Goal: Transaction & Acquisition: Download file/media

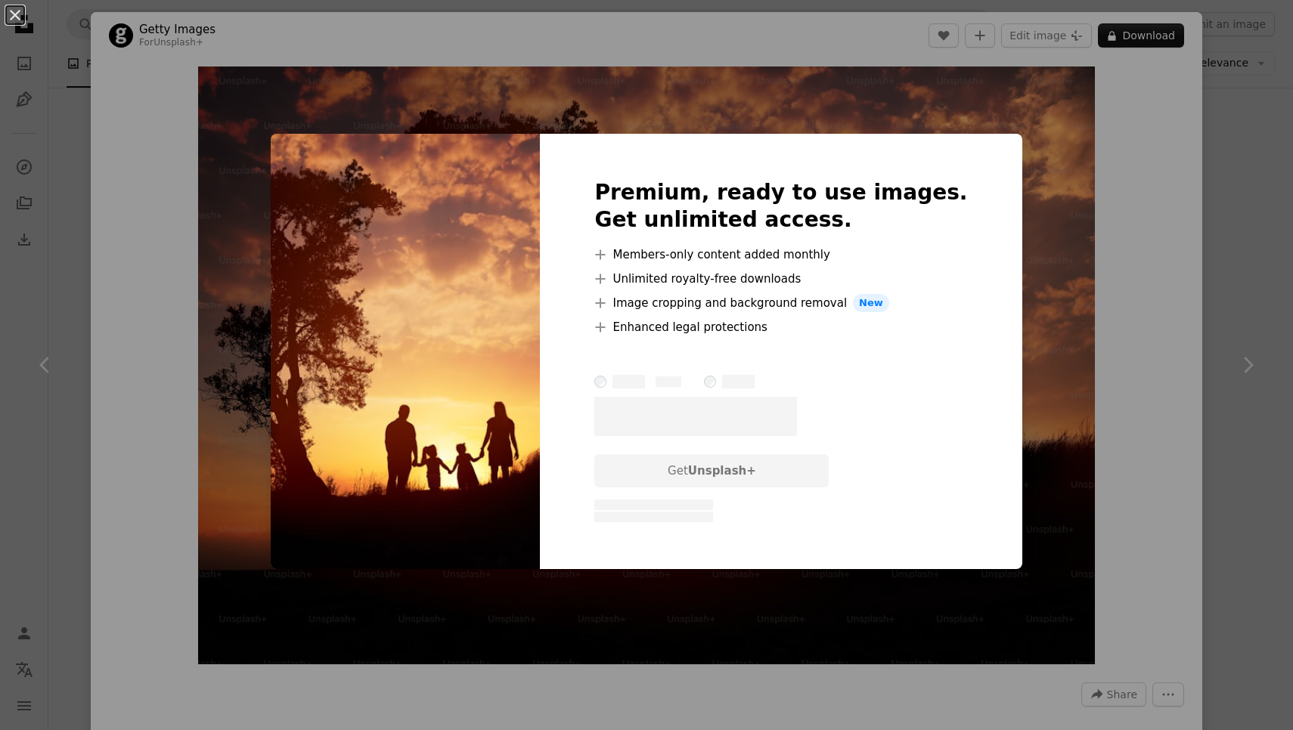
scroll to position [2920, 0]
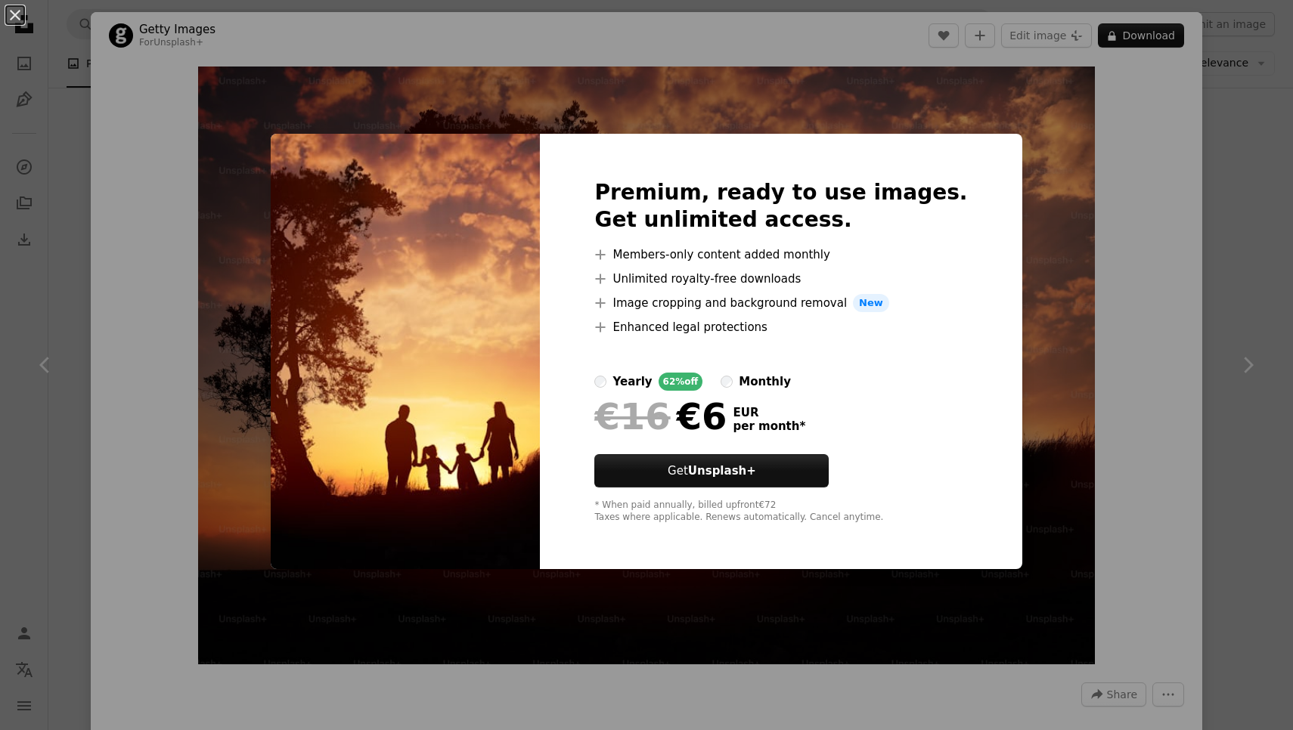
click at [1273, 481] on div "An X shape Premium, ready to use images. Get unlimited access. A plus sign Memb…" at bounding box center [646, 365] width 1293 height 730
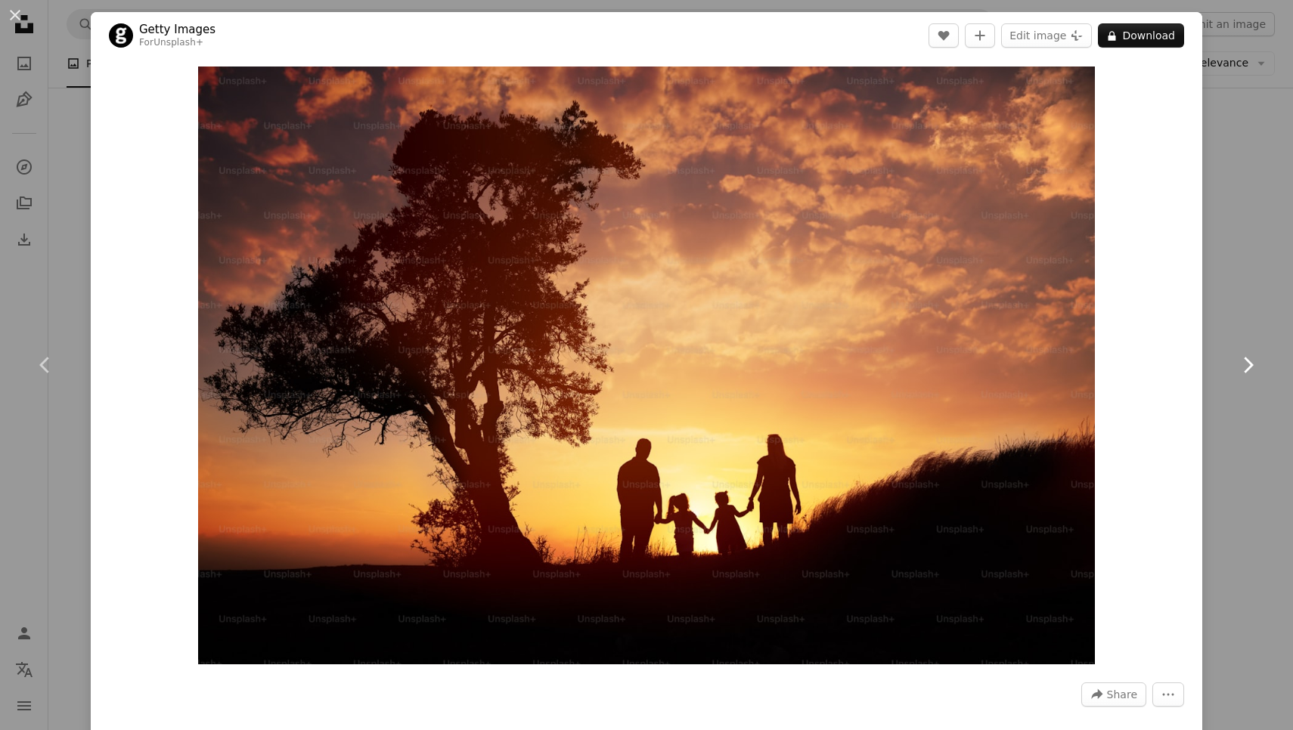
click at [1250, 358] on icon "Chevron right" at bounding box center [1247, 365] width 24 height 24
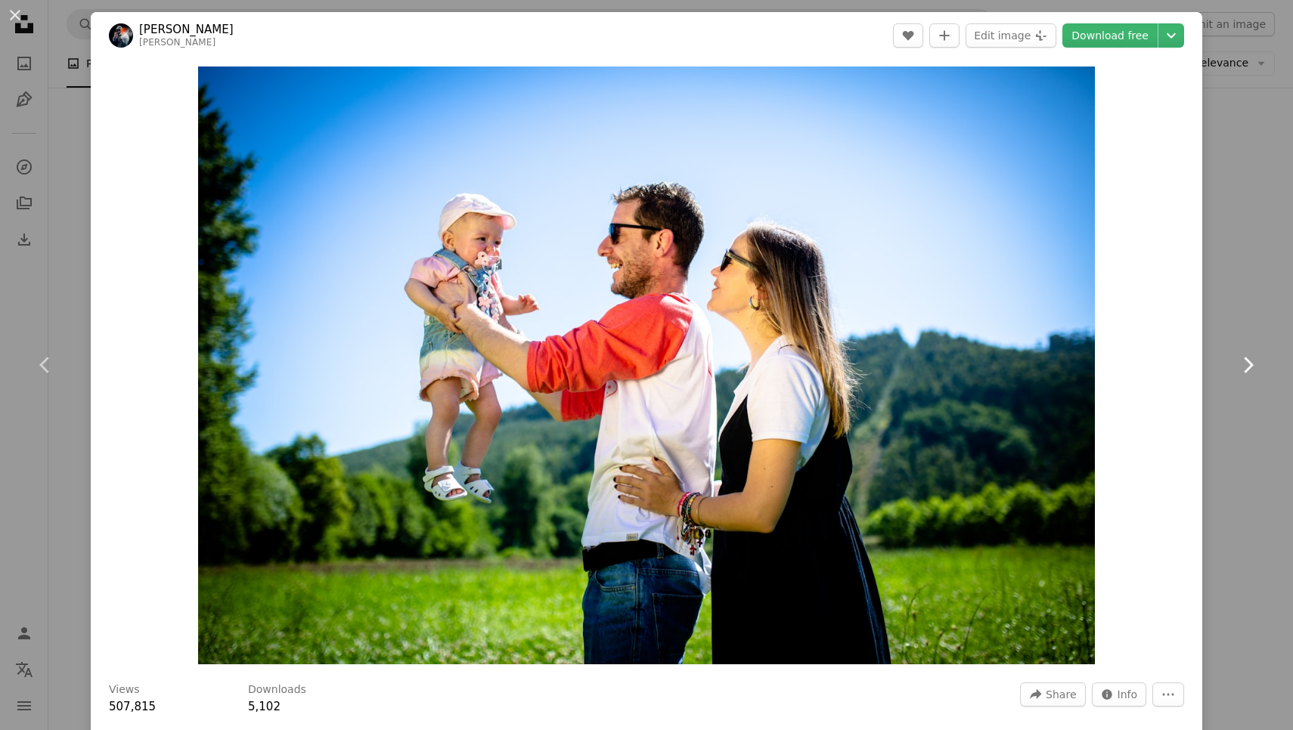
click at [1250, 359] on icon "Chevron right" at bounding box center [1247, 365] width 24 height 24
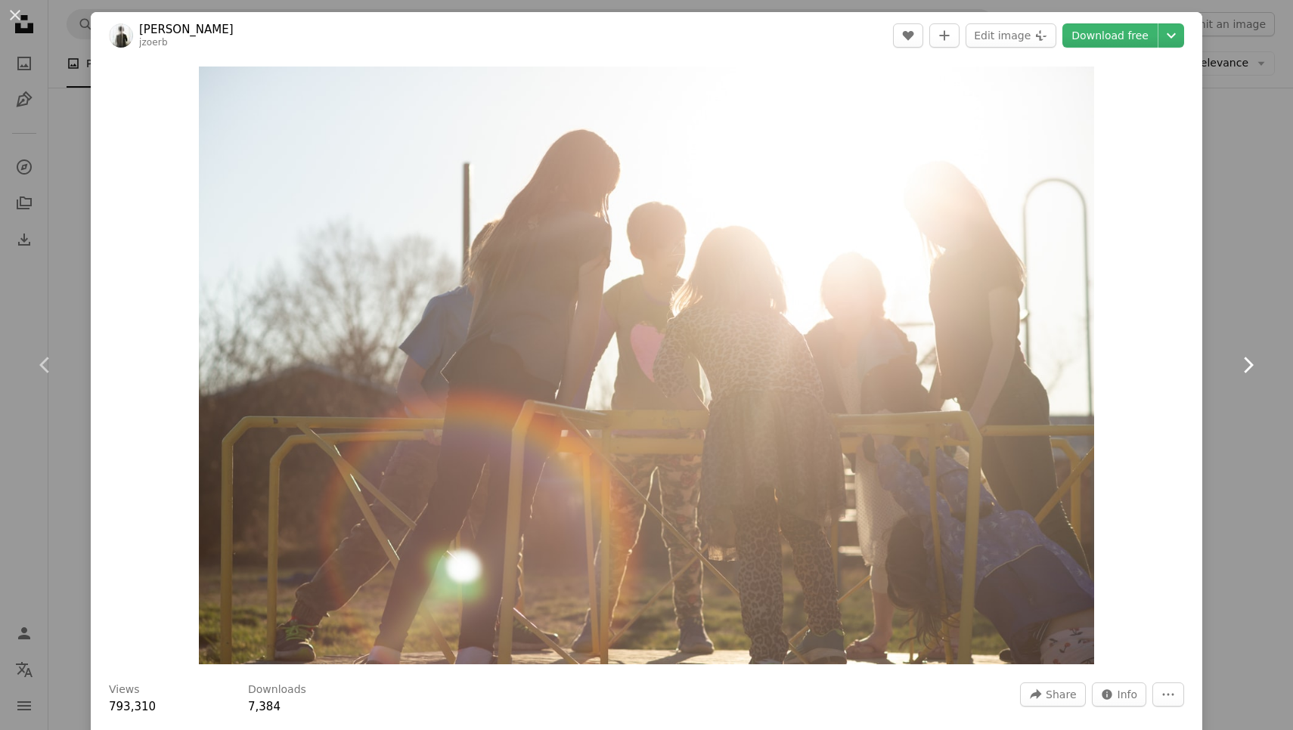
click at [1250, 359] on icon "Chevron right" at bounding box center [1247, 365] width 24 height 24
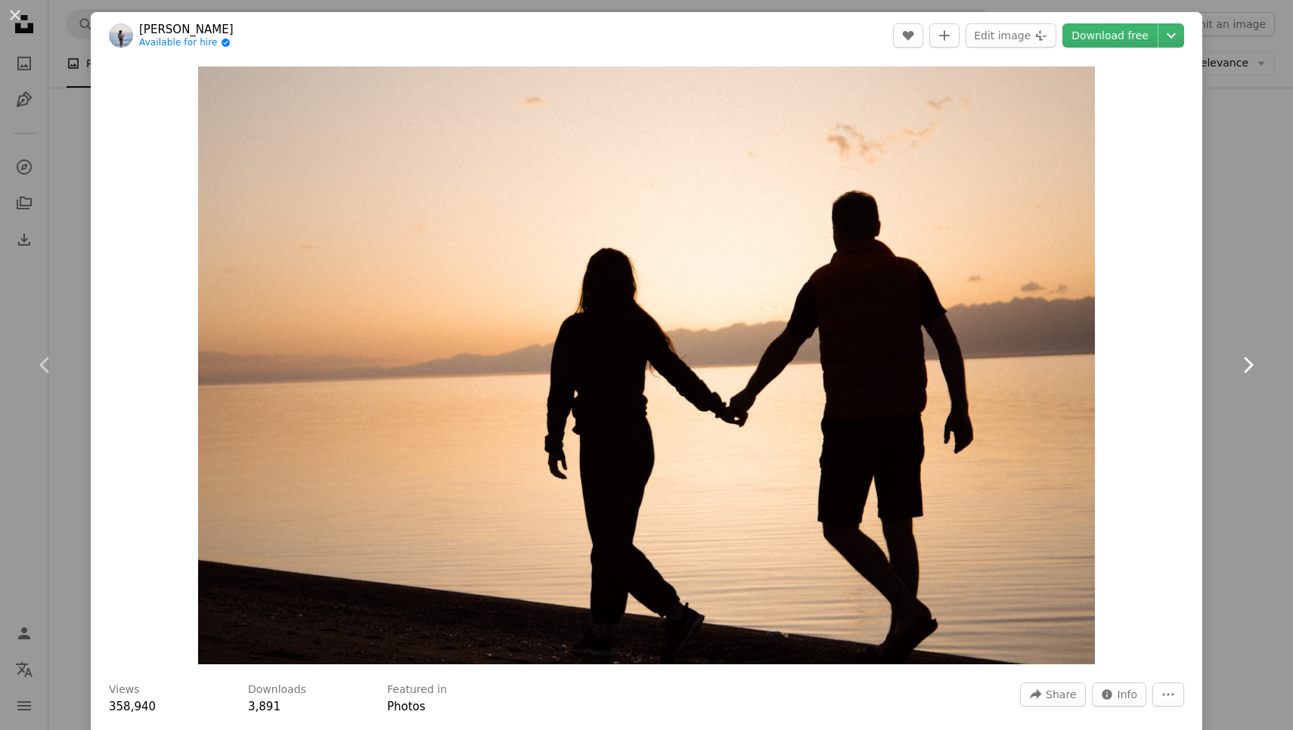
click at [1250, 359] on icon "Chevron right" at bounding box center [1247, 365] width 24 height 24
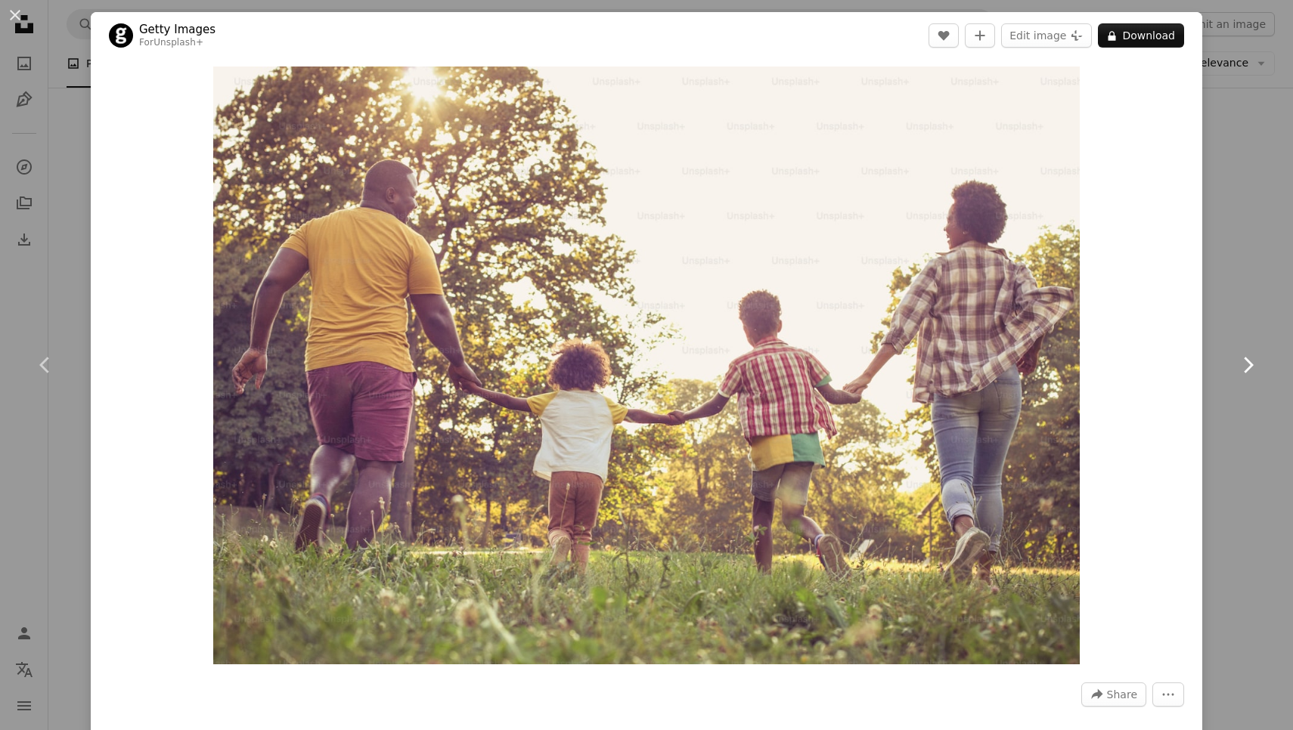
click at [1250, 359] on icon "Chevron right" at bounding box center [1247, 365] width 24 height 24
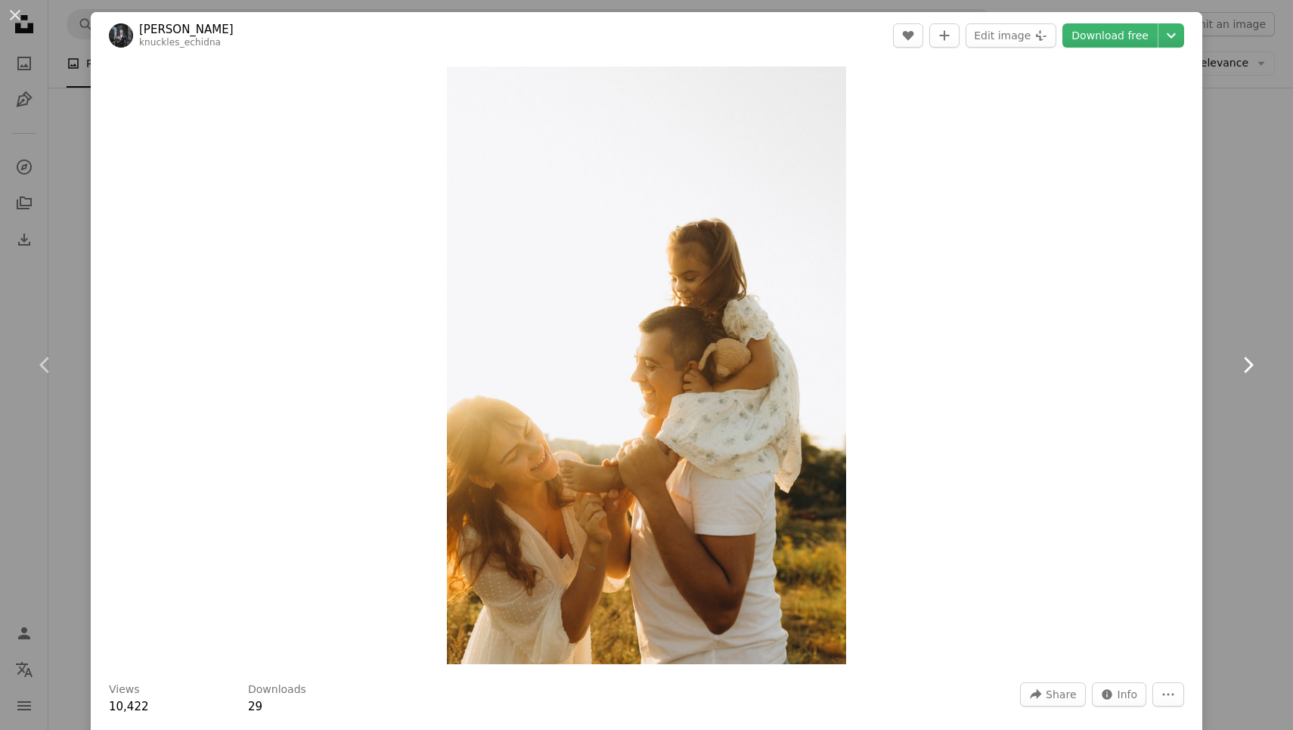
click at [1250, 359] on icon "Chevron right" at bounding box center [1247, 365] width 24 height 24
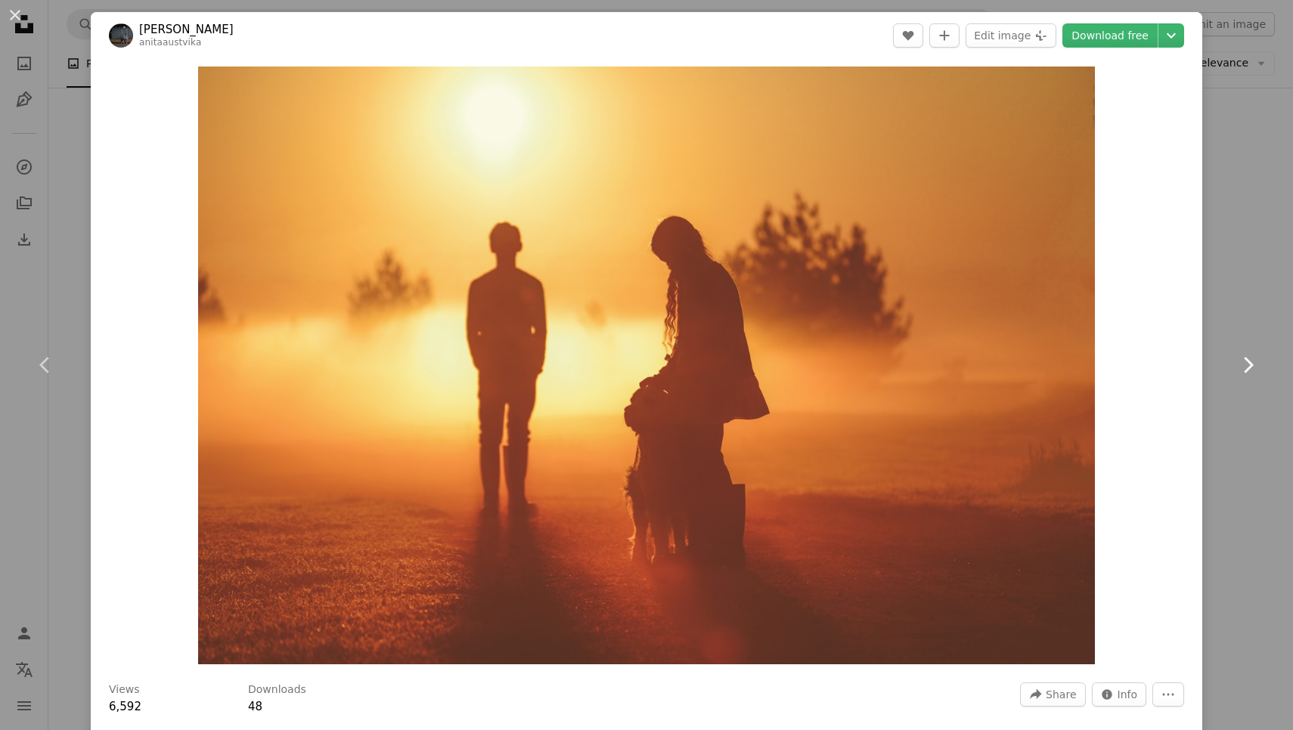
click at [1250, 359] on icon "Chevron right" at bounding box center [1247, 365] width 24 height 24
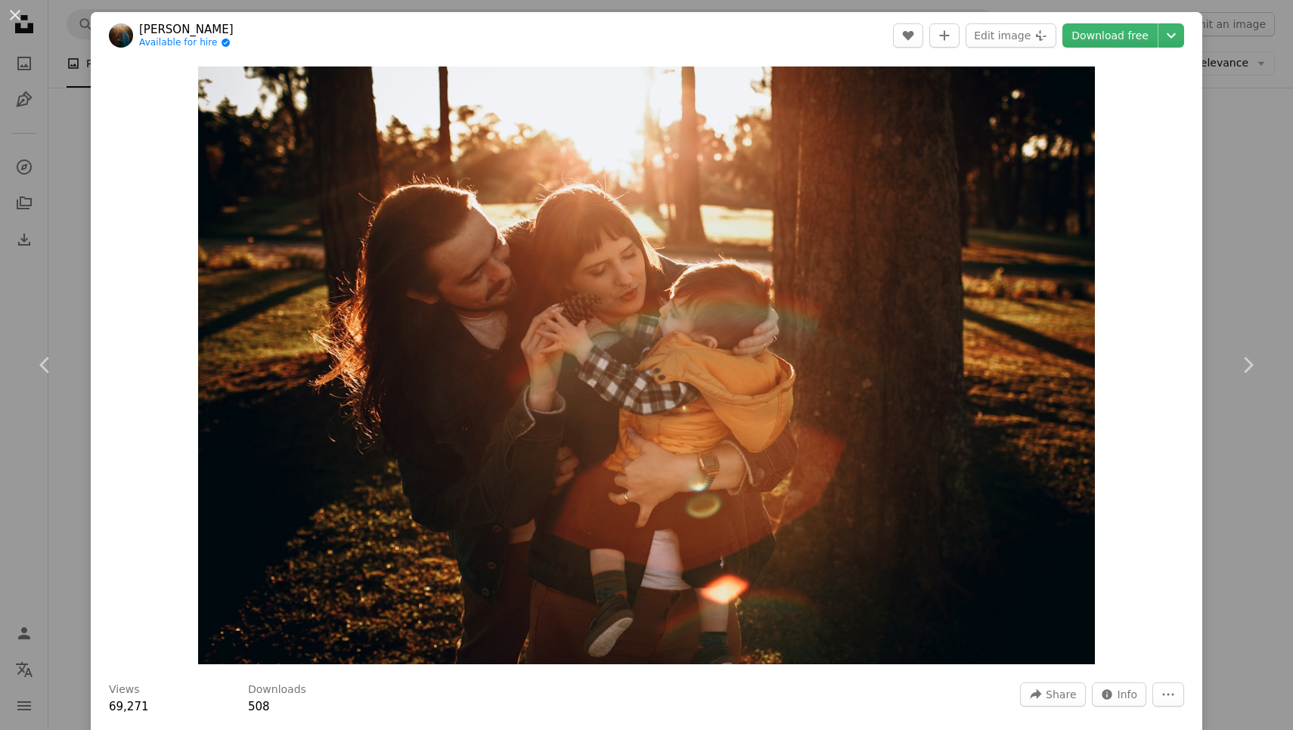
click at [1230, 141] on div "An X shape Chevron left Chevron right [PERSON_NAME] Available for hire A checkm…" at bounding box center [646, 365] width 1293 height 730
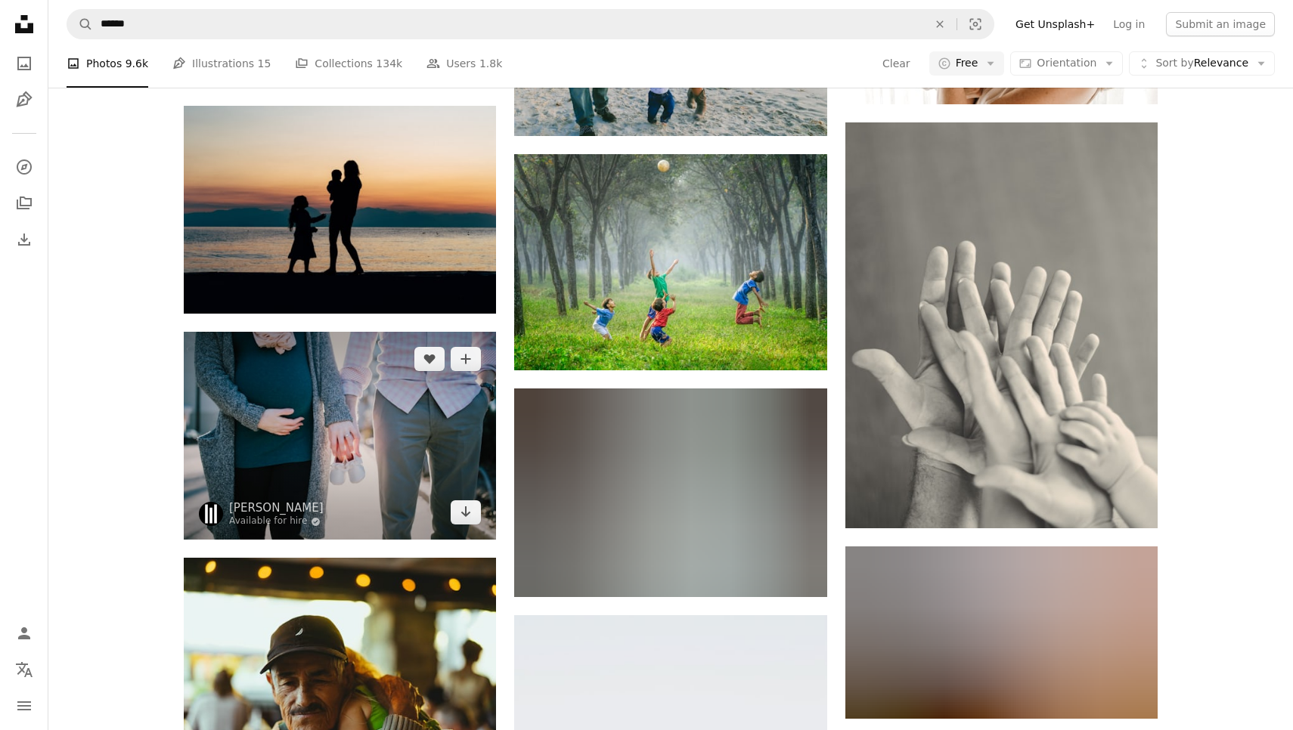
scroll to position [23053, 0]
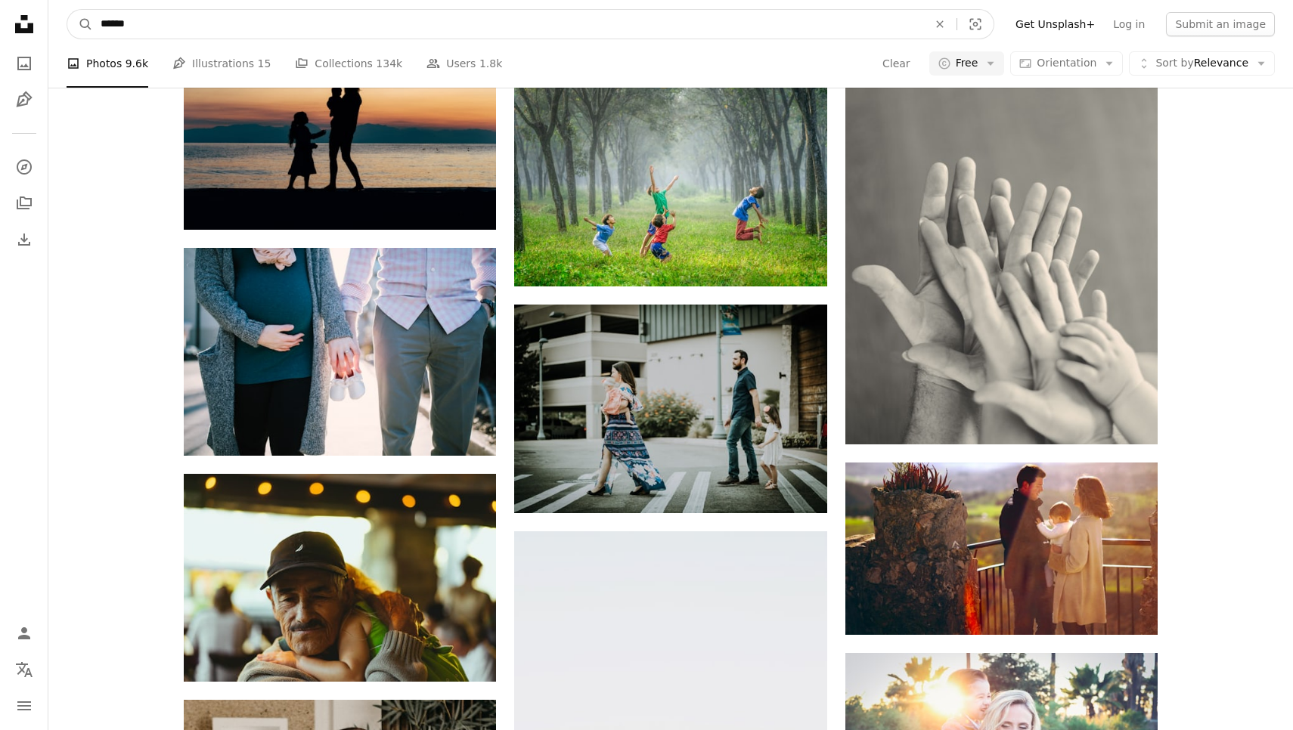
click at [198, 26] on input "******" at bounding box center [508, 24] width 830 height 29
type input "**********"
click at [80, 24] on button "A magnifying glass" at bounding box center [80, 24] width 26 height 29
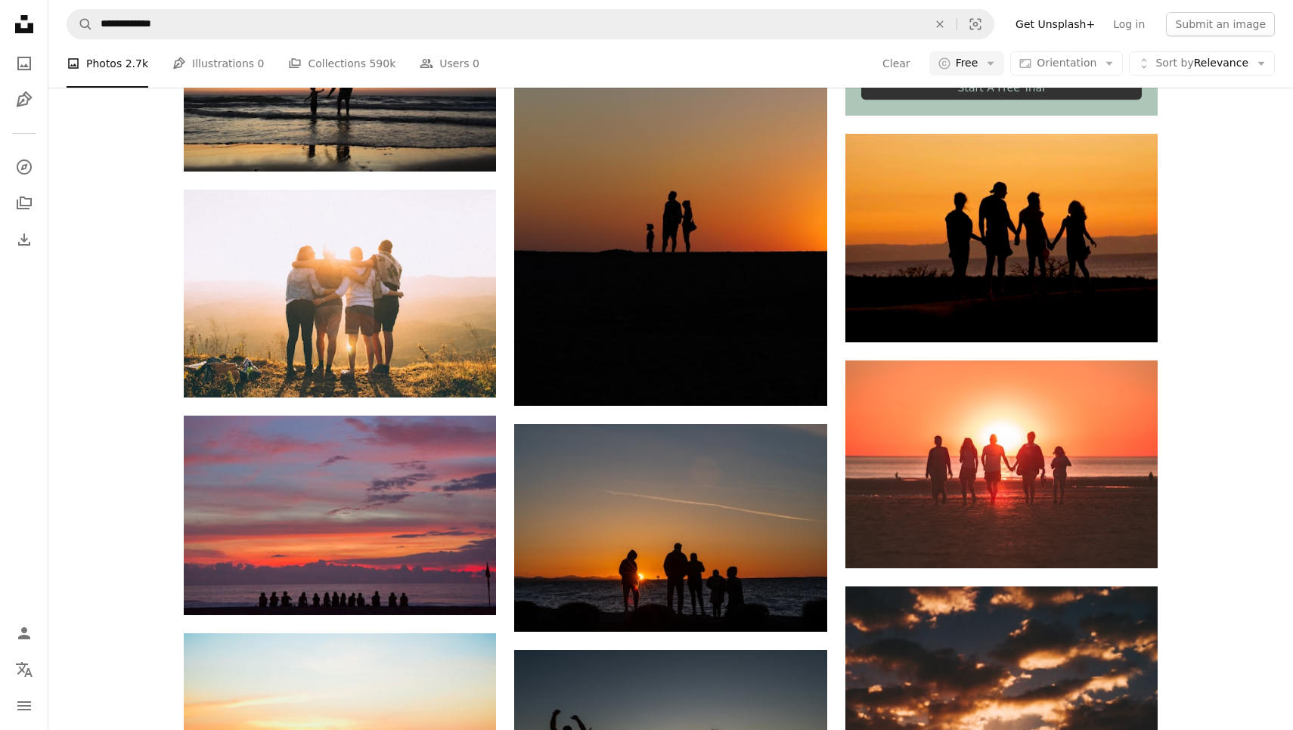
scroll to position [668, 0]
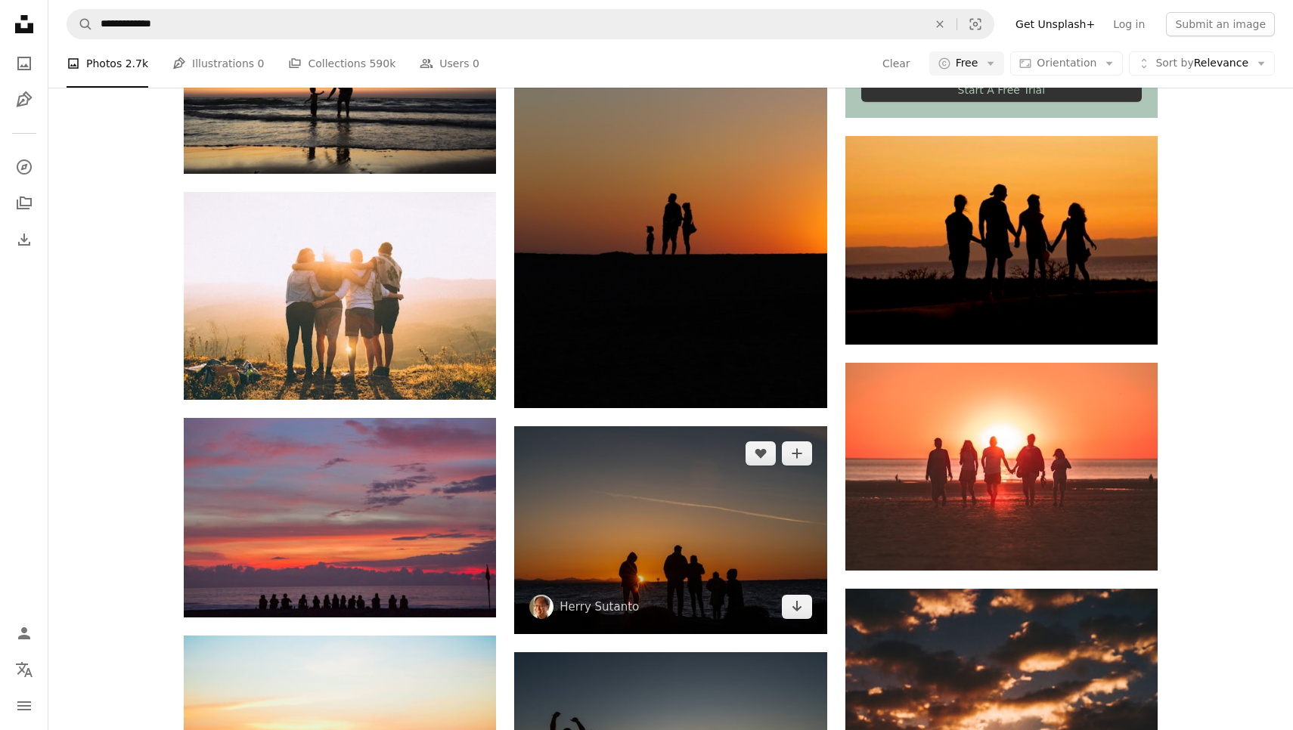
click at [719, 502] on img at bounding box center [670, 530] width 312 height 208
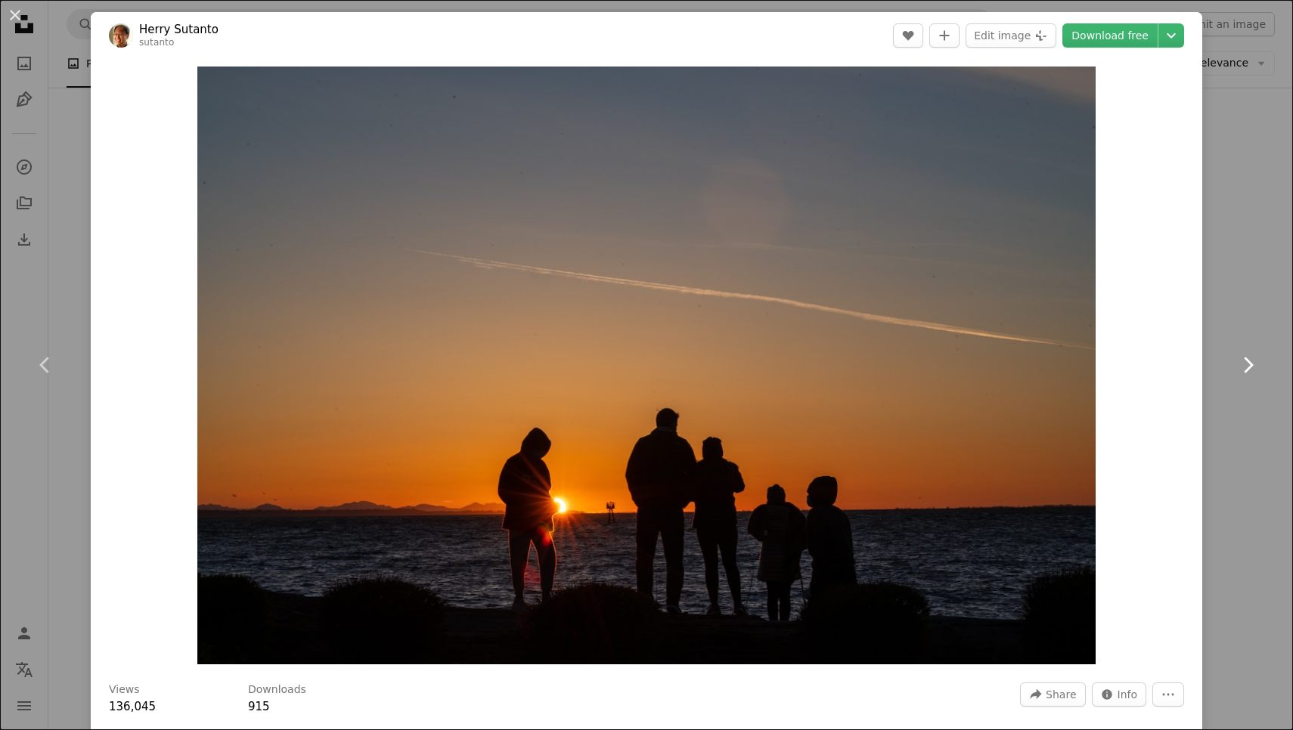
click at [1276, 360] on link "Chevron right" at bounding box center [1247, 365] width 91 height 145
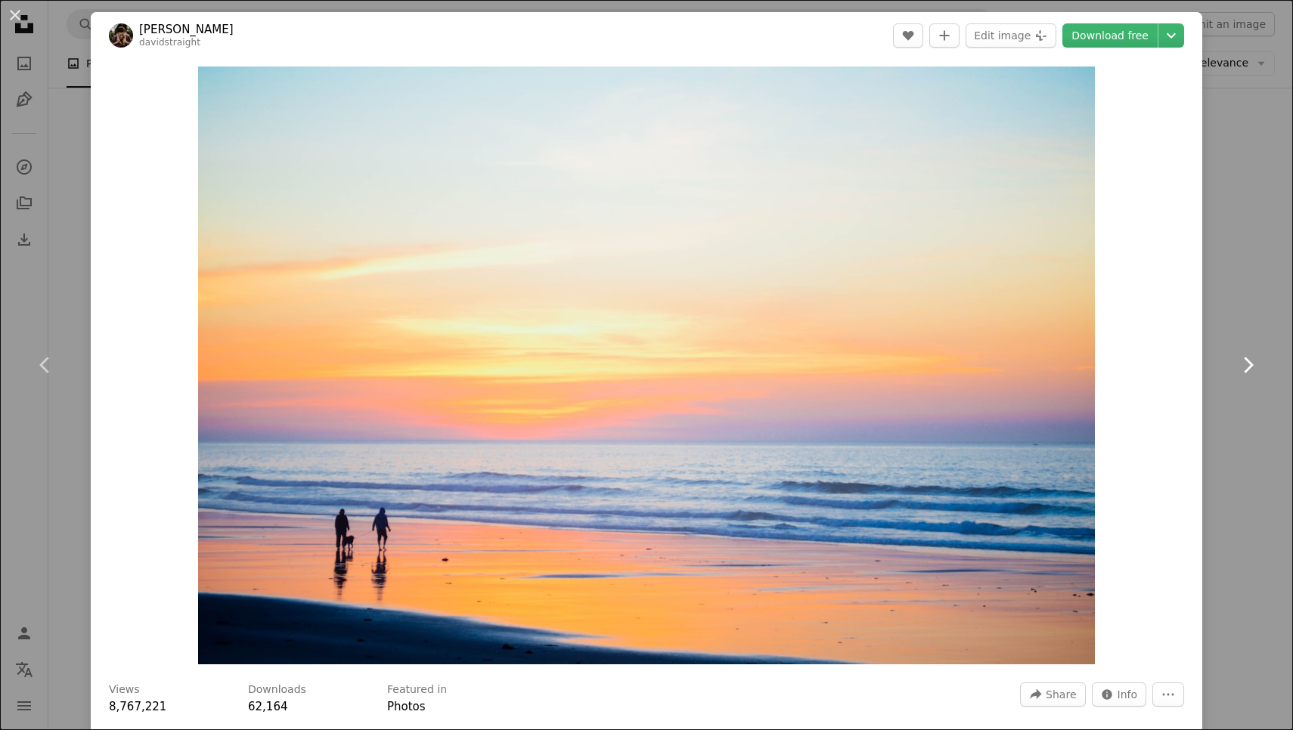
click at [1251, 364] on icon at bounding box center [1248, 365] width 10 height 16
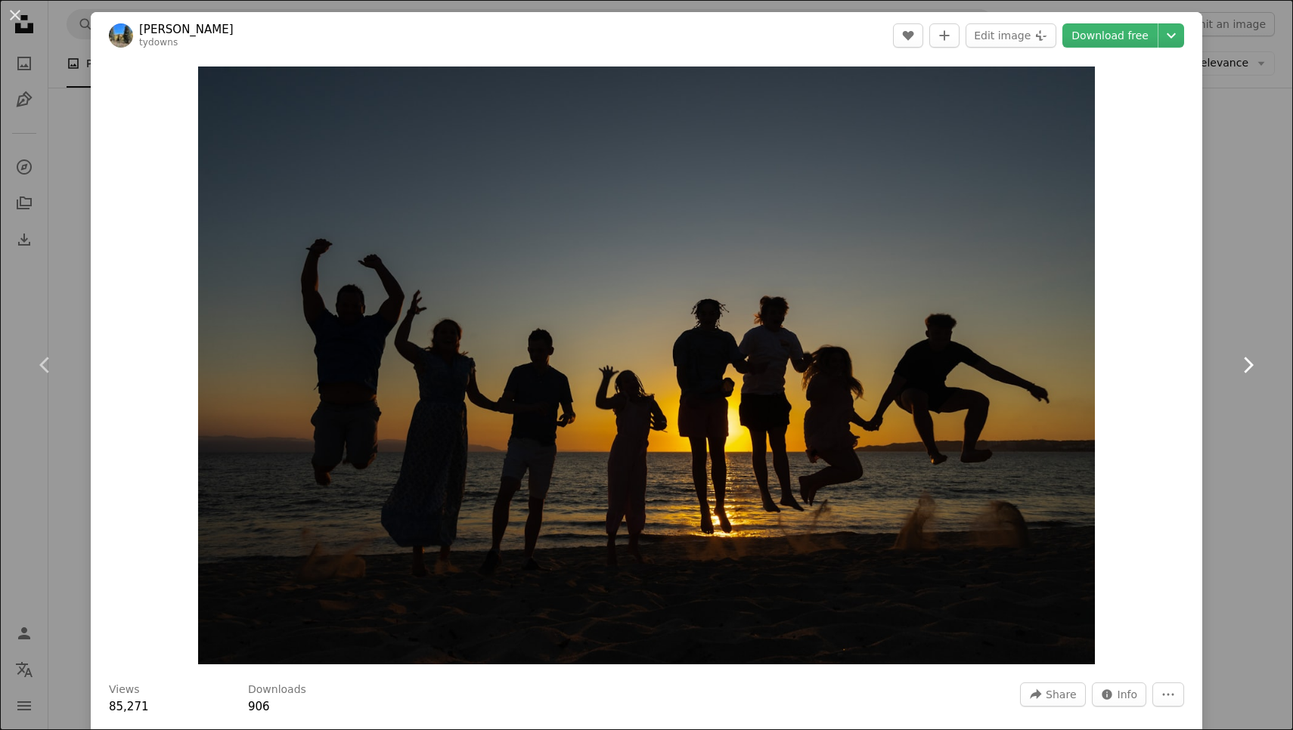
click at [1251, 364] on icon at bounding box center [1248, 365] width 10 height 16
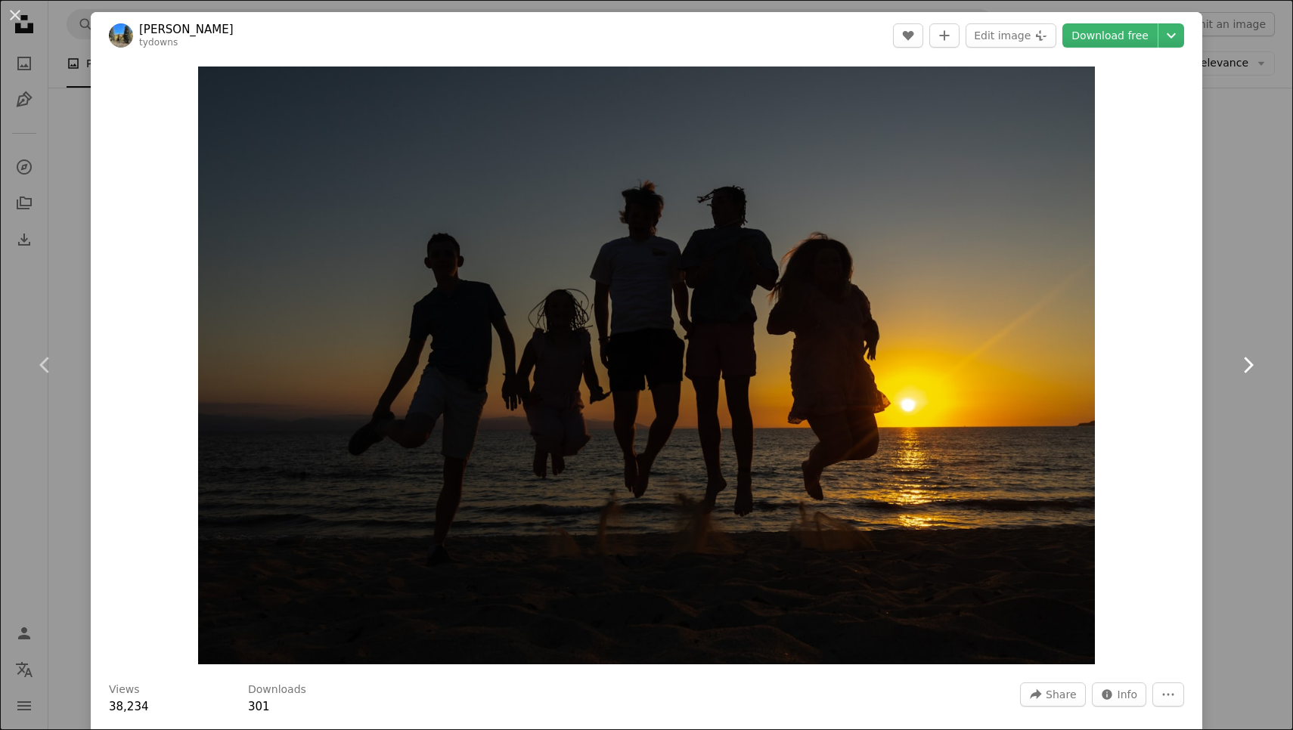
click at [1251, 364] on icon at bounding box center [1248, 365] width 10 height 16
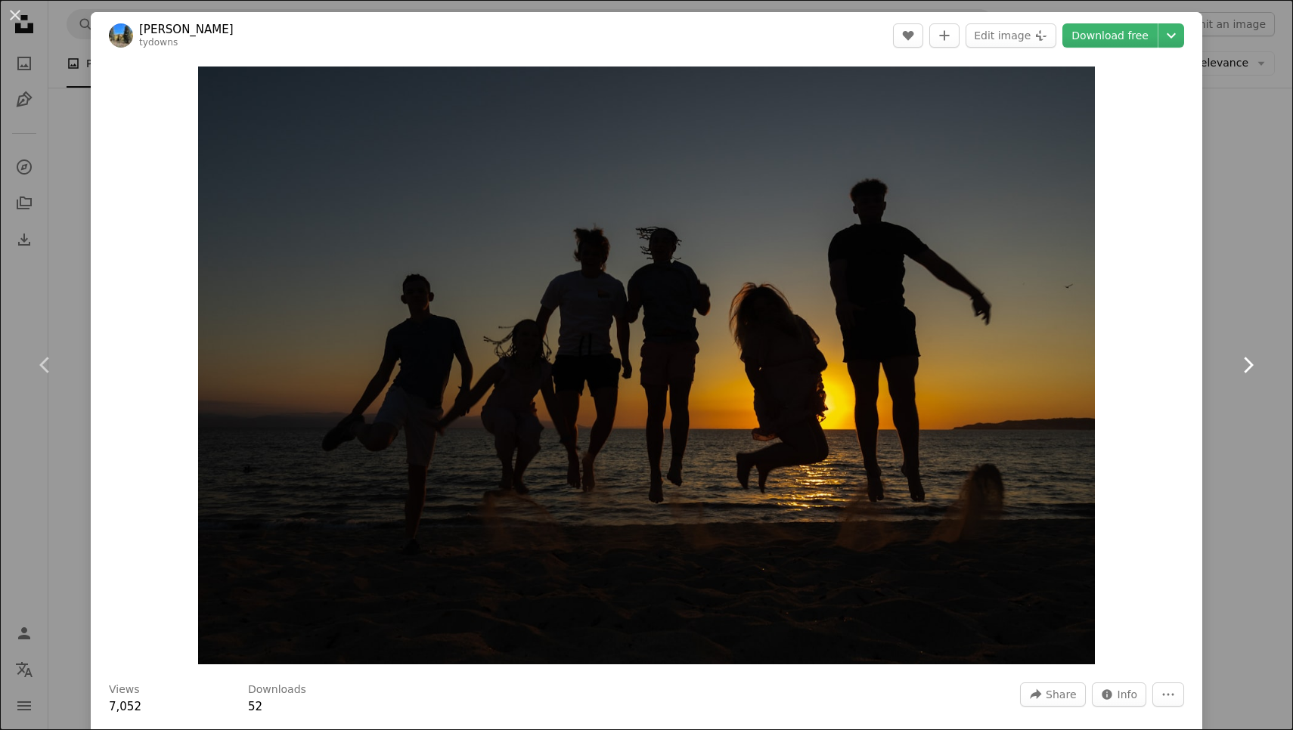
click at [1251, 364] on icon at bounding box center [1248, 365] width 10 height 16
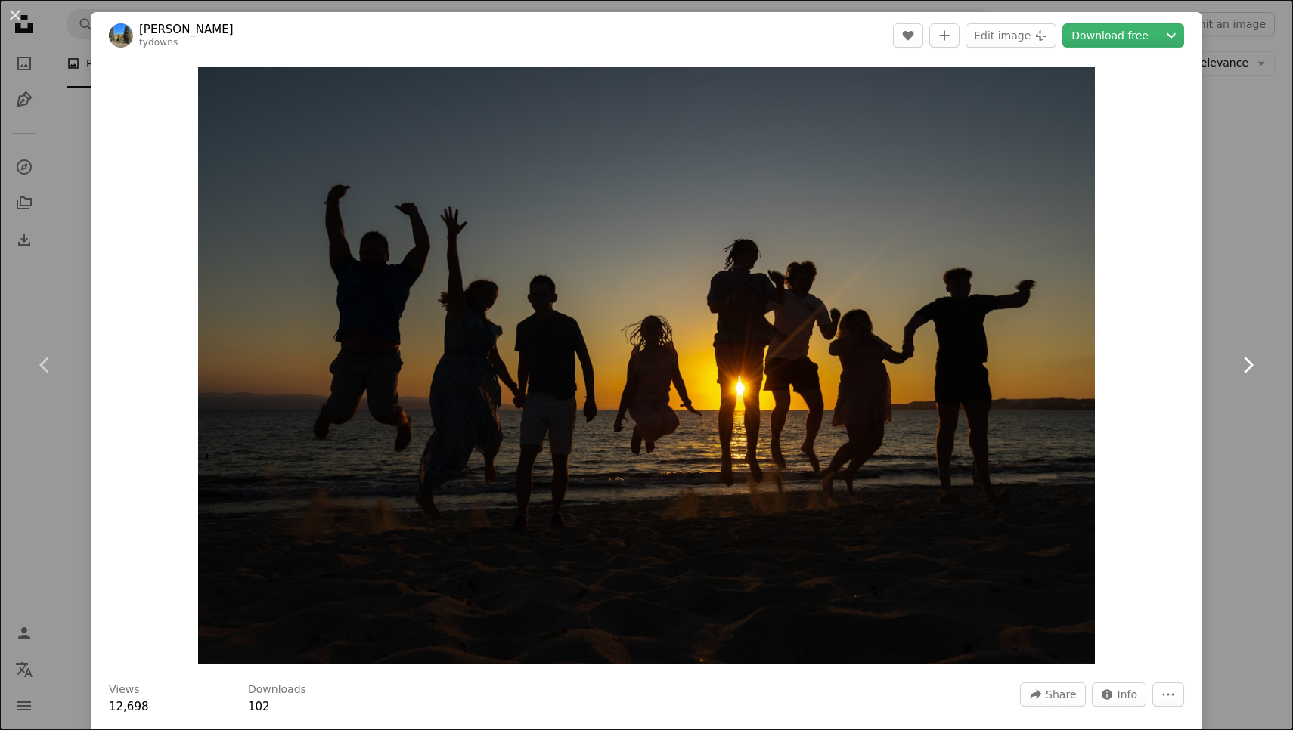
click at [1251, 364] on icon at bounding box center [1248, 365] width 10 height 16
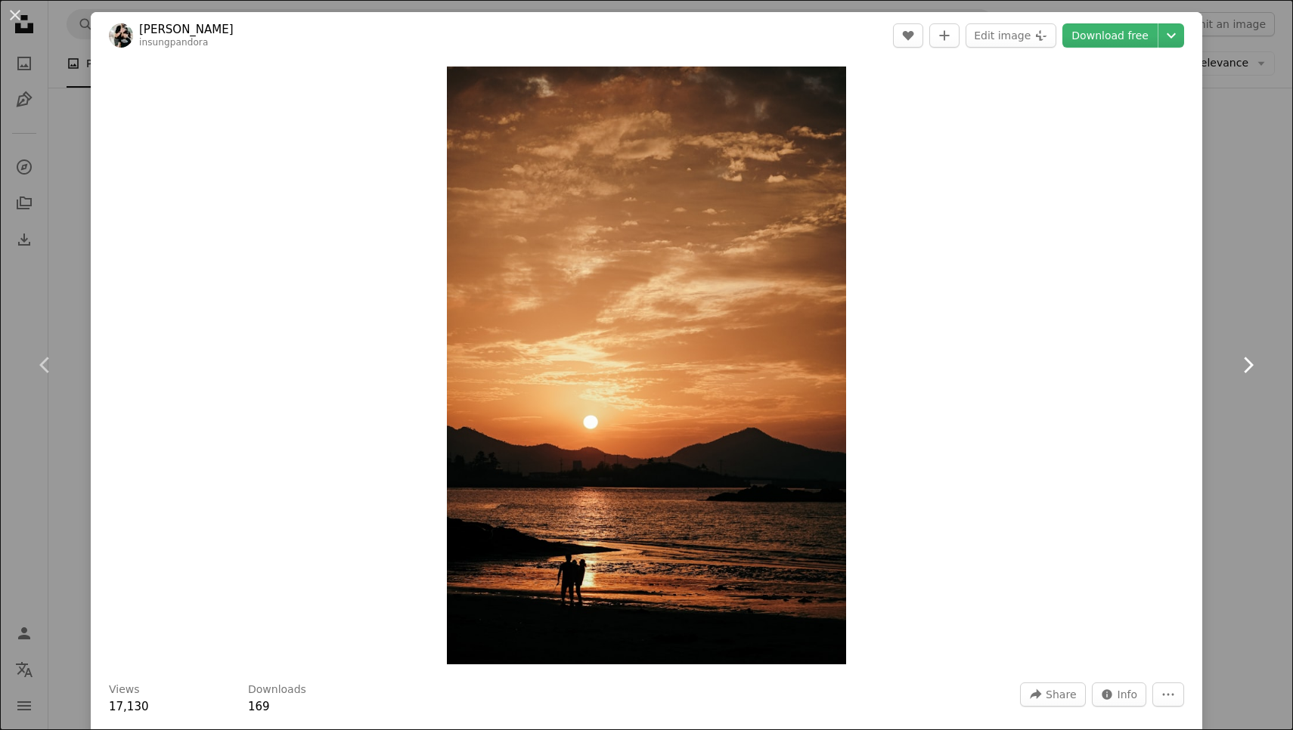
click at [1251, 364] on icon at bounding box center [1248, 365] width 10 height 16
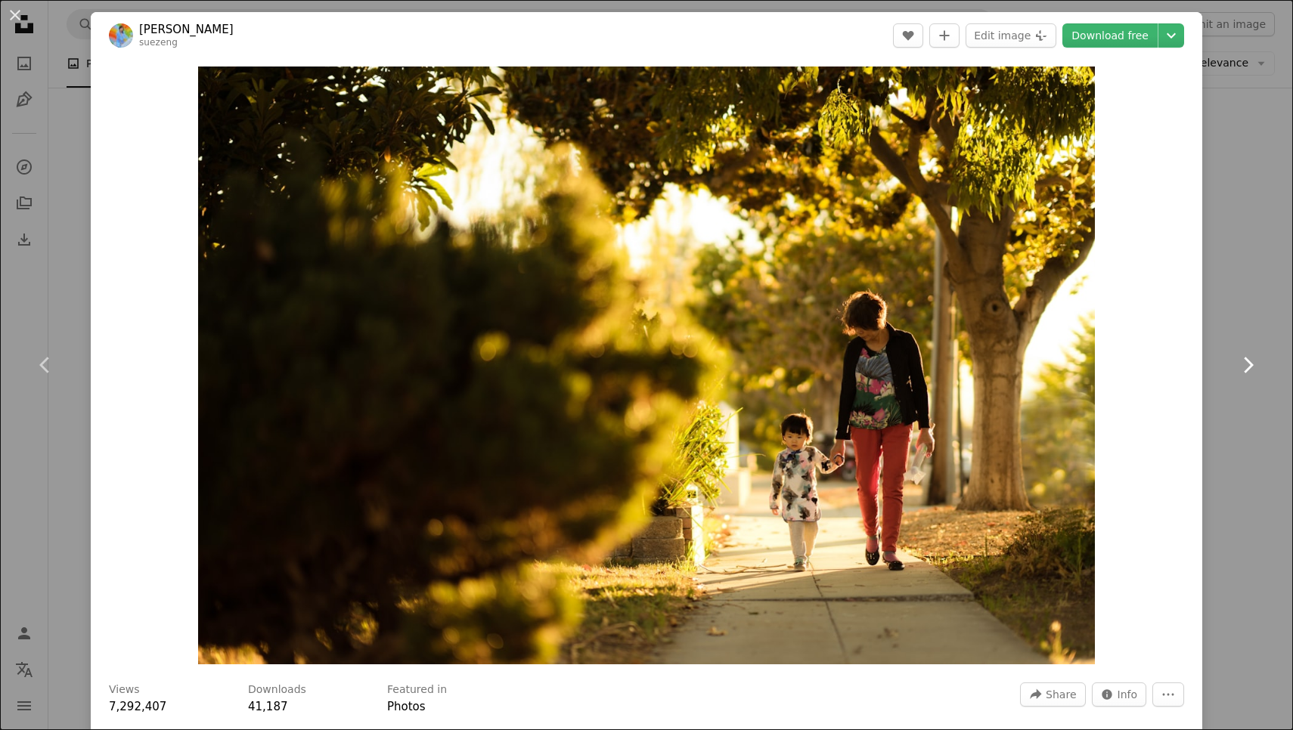
click at [1251, 364] on icon at bounding box center [1248, 365] width 10 height 16
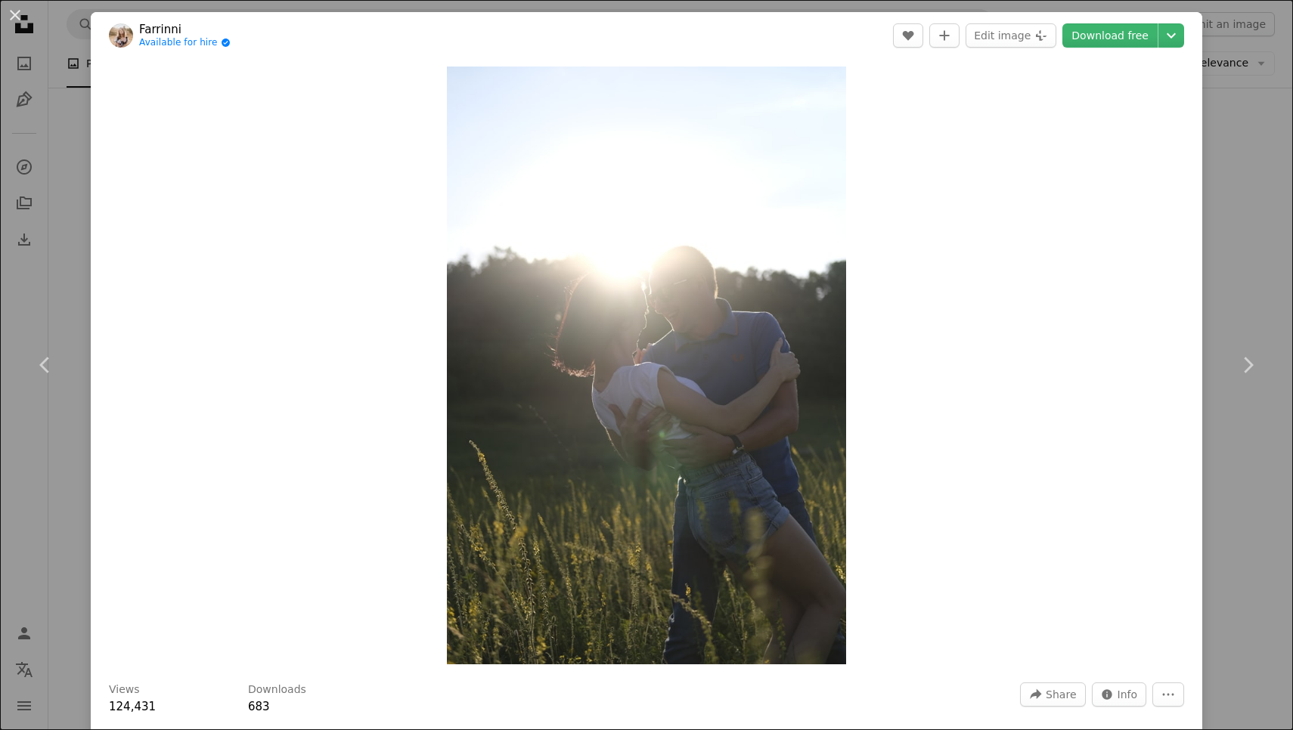
click at [1243, 145] on div "An X shape Chevron left Chevron right Farrinni Available for hire A checkmark i…" at bounding box center [646, 365] width 1293 height 730
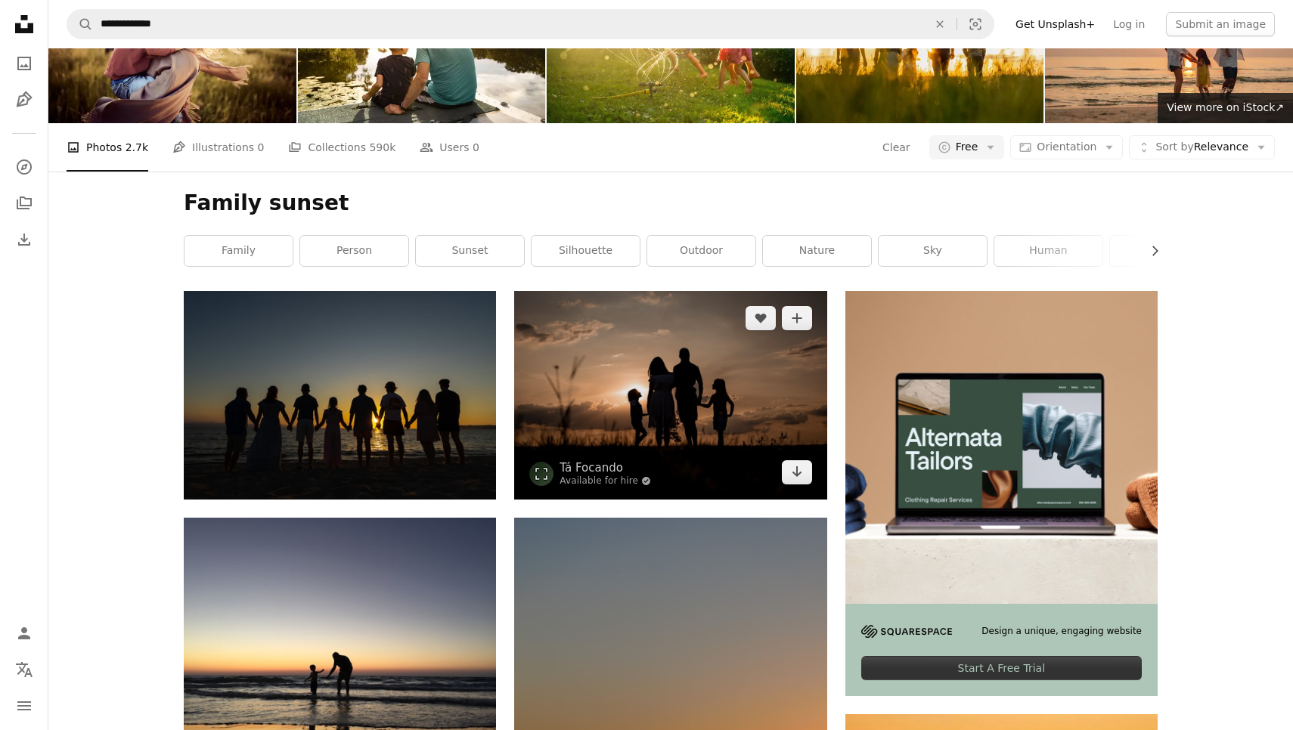
scroll to position [91, 0]
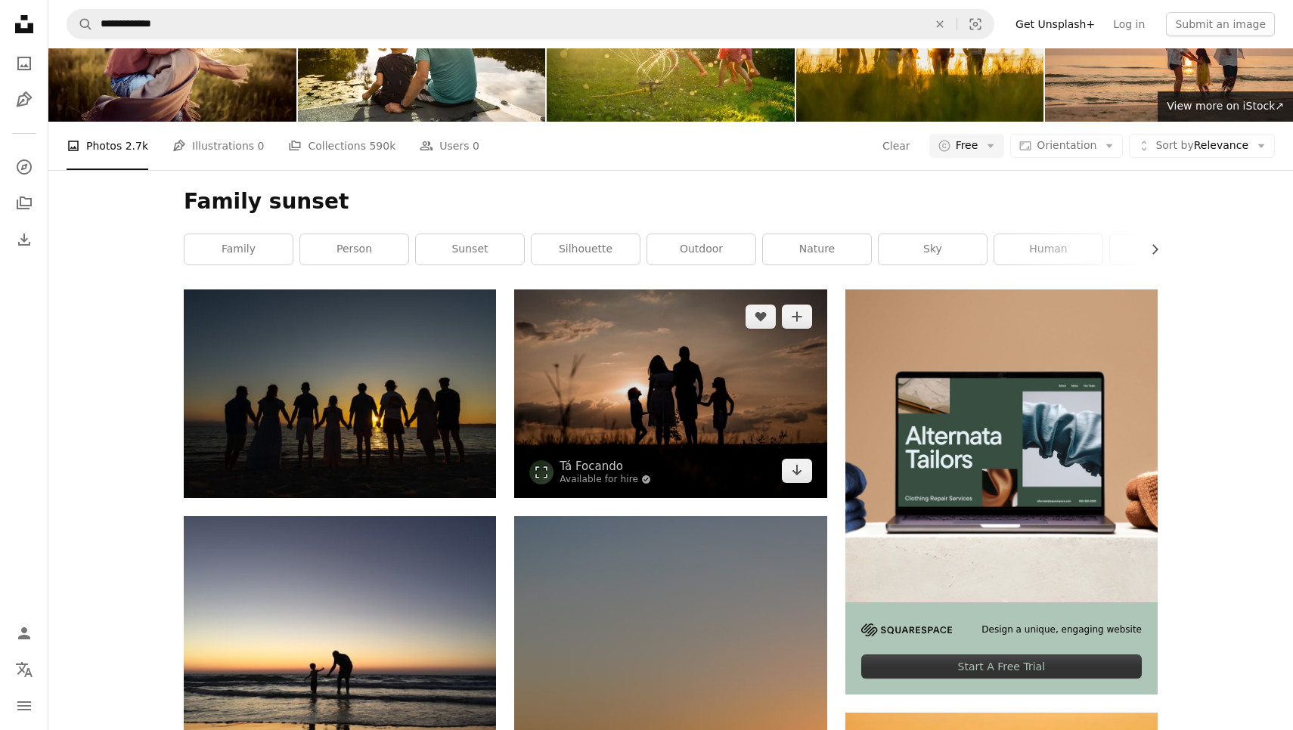
click at [590, 432] on img at bounding box center [670, 394] width 312 height 208
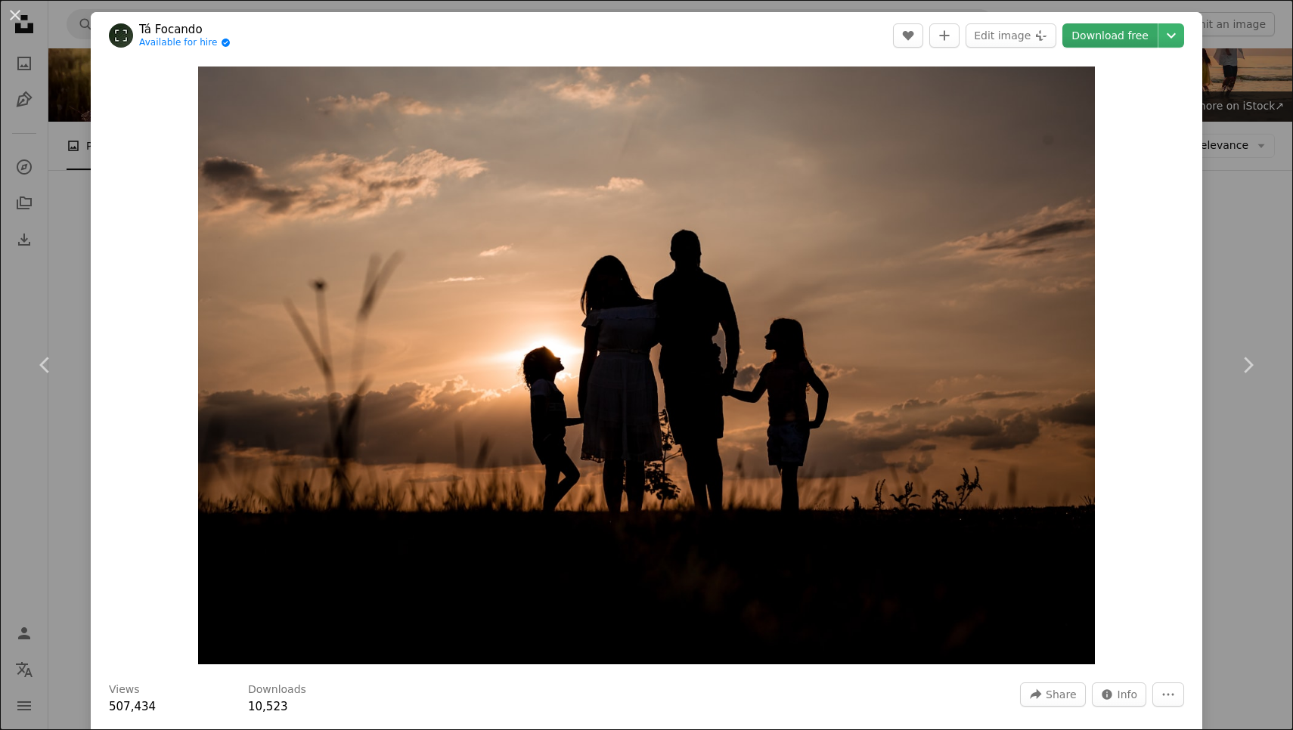
click at [1129, 36] on link "Download free" at bounding box center [1109, 35] width 95 height 24
